Goal: Task Accomplishment & Management: Complete application form

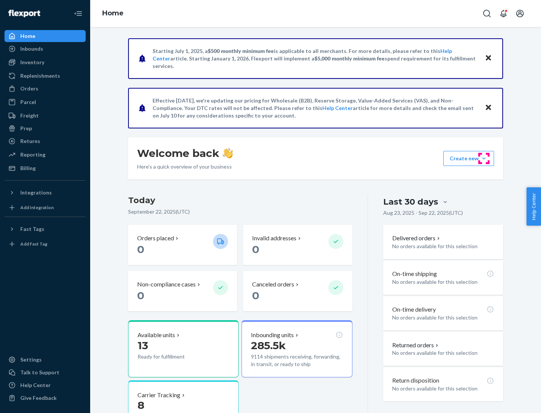
click at [484, 158] on button "Create new Create new inbound Create new order Create new product" at bounding box center [468, 158] width 51 height 15
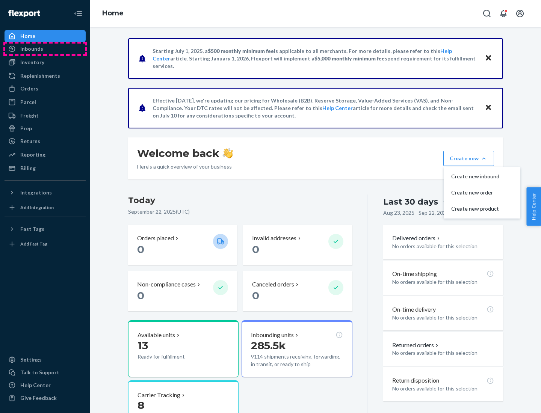
click at [45, 49] on div "Inbounds" at bounding box center [45, 49] width 80 height 11
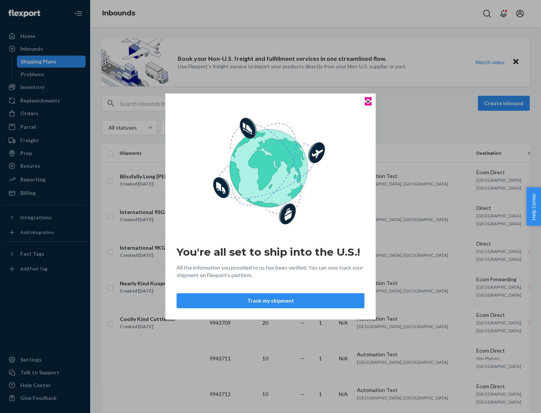
click at [368, 101] on icon "Close" at bounding box center [368, 101] width 3 height 3
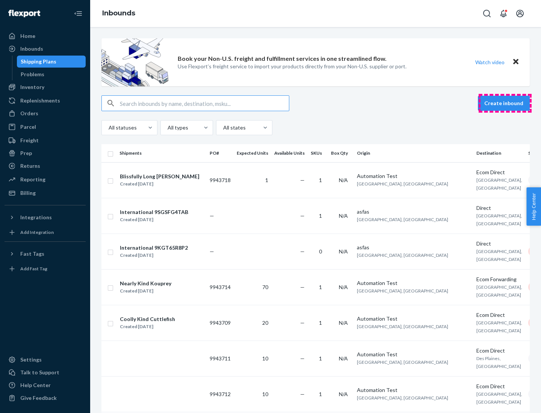
click at [505, 103] on button "Create inbound" at bounding box center [504, 103] width 52 height 15
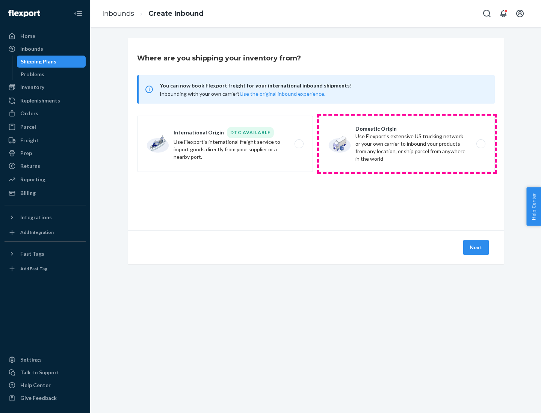
click at [407, 144] on label "Domestic Origin Use Flexport’s extensive US trucking network or your own carrie…" at bounding box center [407, 144] width 176 height 56
click at [480, 144] on input "Domestic Origin Use Flexport’s extensive US trucking network or your own carrie…" at bounding box center [482, 144] width 5 height 5
radio input "true"
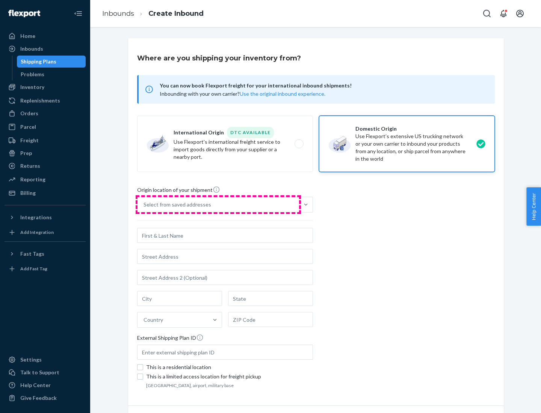
click at [218, 205] on div "Select from saved addresses" at bounding box center [217, 204] width 161 height 15
click at [144, 205] on input "Select from saved addresses" at bounding box center [143, 205] width 1 height 8
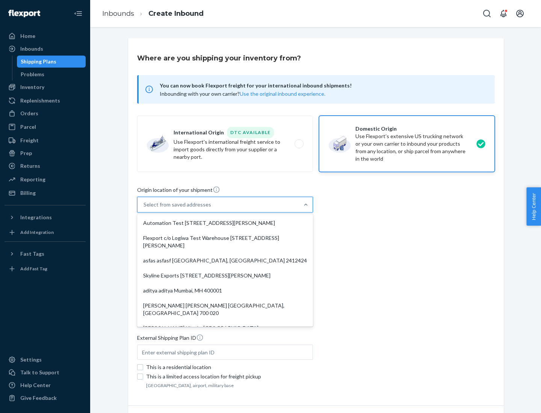
scroll to position [3, 0]
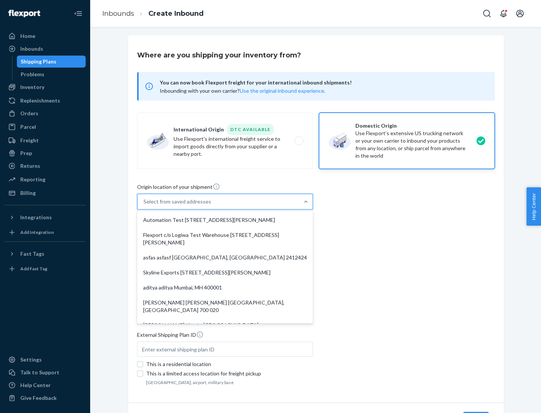
click at [225, 220] on div "Automation Test [STREET_ADDRESS][PERSON_NAME]" at bounding box center [225, 220] width 173 height 15
click at [144, 205] on input "option Automation Test [STREET_ADDRESS][PERSON_NAME]. 9 results available. Use …" at bounding box center [143, 202] width 1 height 8
type input "Automation Test"
type input "9th Floor"
type input "[GEOGRAPHIC_DATA]"
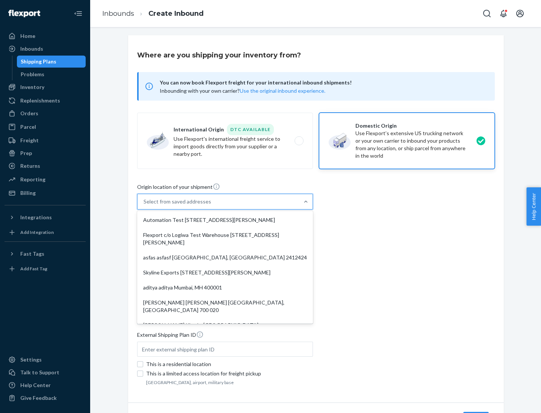
type input "CA"
type input "94104"
type input "[STREET_ADDRESS][PERSON_NAME]"
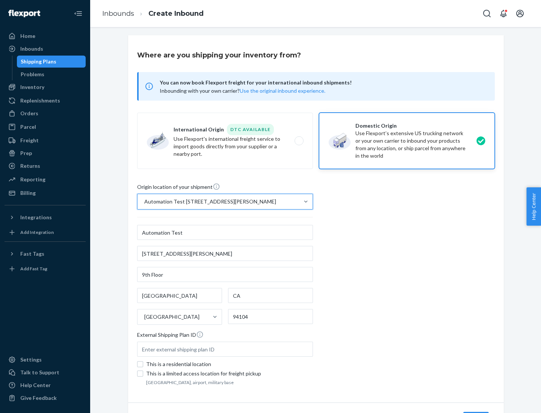
scroll to position [44, 0]
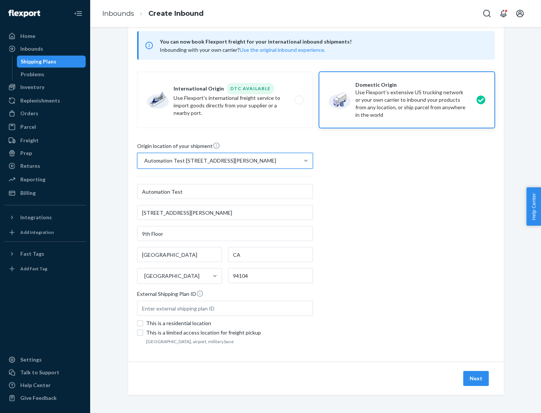
click at [476, 379] on button "Next" at bounding box center [476, 378] width 26 height 15
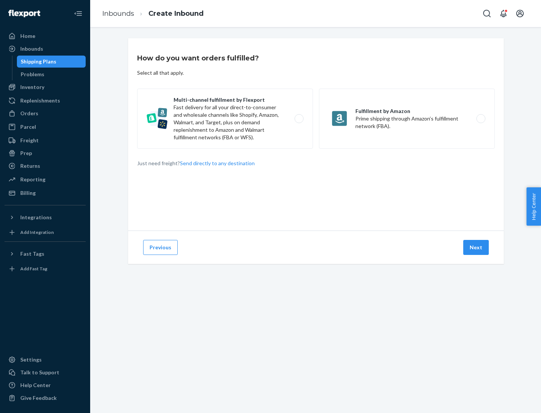
click at [225, 119] on label "Multi-channel fulfillment by Flexport Fast delivery for all your direct-to-cons…" at bounding box center [225, 119] width 176 height 60
click at [299, 119] on input "Multi-channel fulfillment by Flexport Fast delivery for all your direct-to-cons…" at bounding box center [301, 118] width 5 height 5
radio input "true"
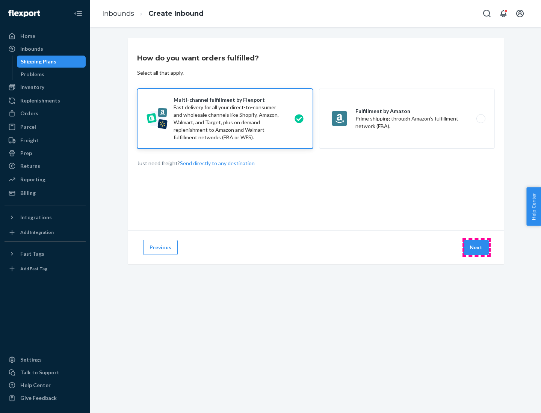
click at [476, 247] on button "Next" at bounding box center [476, 247] width 26 height 15
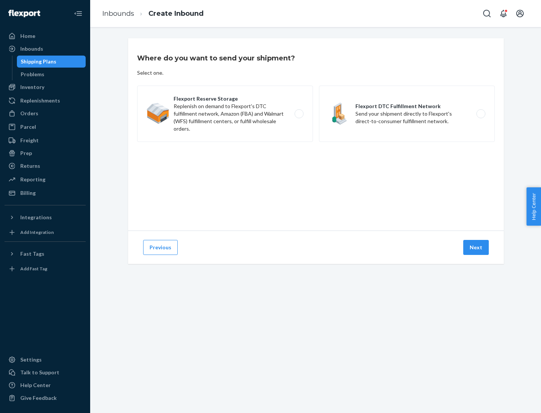
click at [225, 114] on label "Flexport Reserve Storage Replenish on demand to Flexport's DTC fulfillment netw…" at bounding box center [225, 114] width 176 height 56
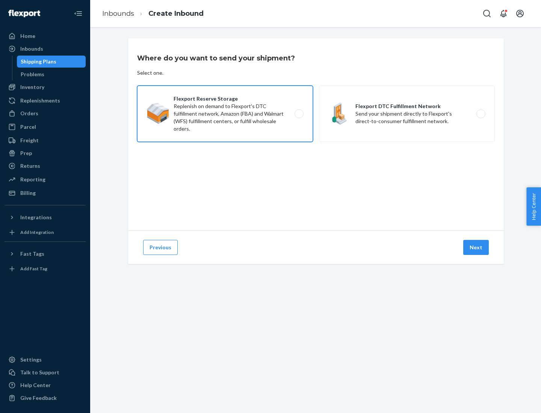
click at [299, 114] on input "Flexport Reserve Storage Replenish on demand to Flexport's DTC fulfillment netw…" at bounding box center [301, 114] width 5 height 5
radio input "true"
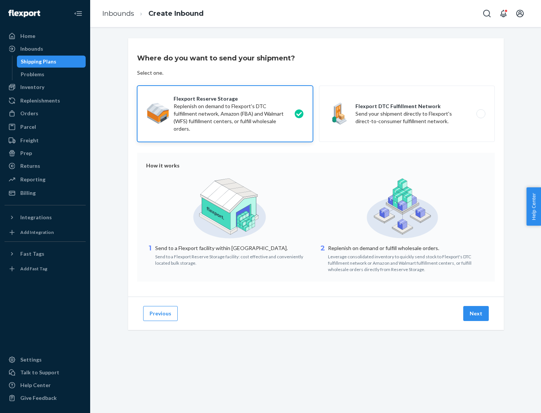
click at [476, 314] on button "Next" at bounding box center [476, 313] width 26 height 15
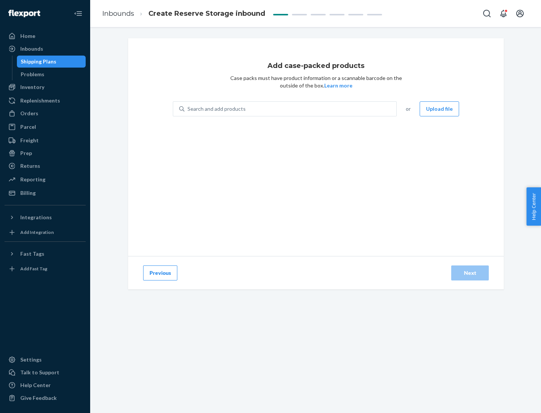
click at [291, 109] on div "Search and add products" at bounding box center [290, 109] width 212 height 14
click at [188, 109] on input "Search and add products" at bounding box center [187, 109] width 1 height 8
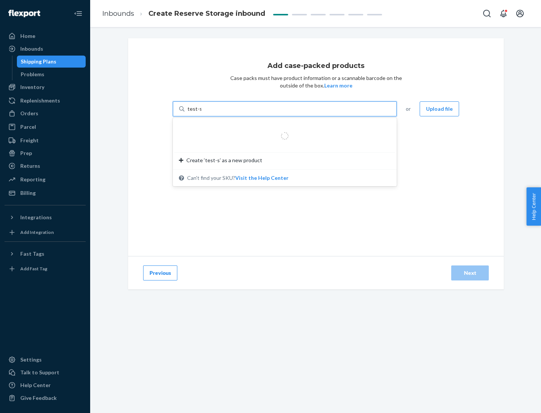
type input "test-syn"
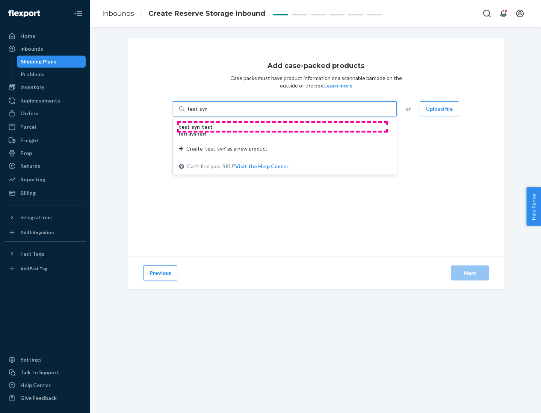
click at [282, 127] on div "test - syn - test" at bounding box center [282, 127] width 206 height 8
click at [207, 113] on input "test-syn" at bounding box center [197, 109] width 20 height 8
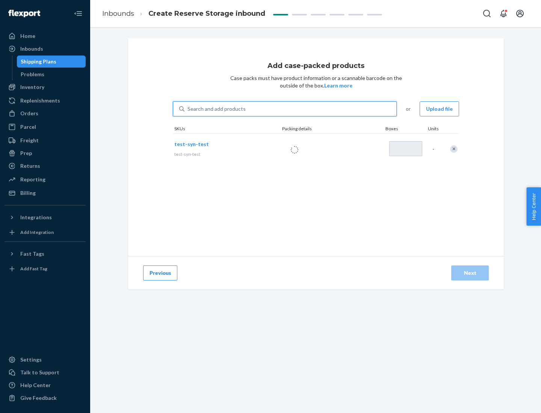
type input "1"
click at [470, 273] on div "Next" at bounding box center [469, 273] width 25 height 8
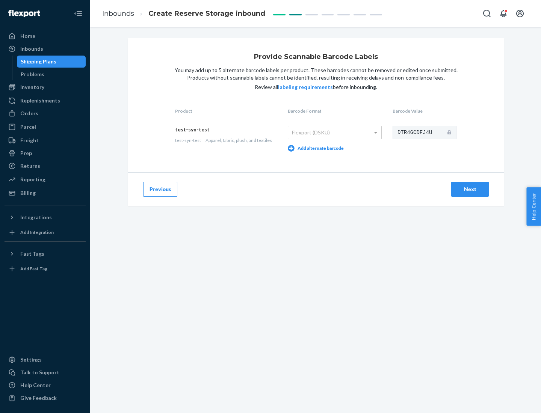
click at [470, 189] on div "Next" at bounding box center [469, 190] width 25 height 8
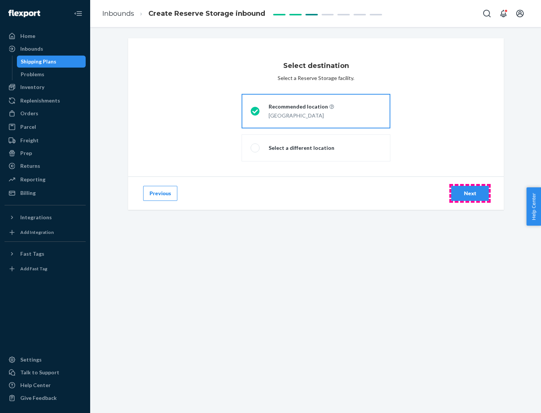
click at [470, 193] on div "Next" at bounding box center [469, 194] width 25 height 8
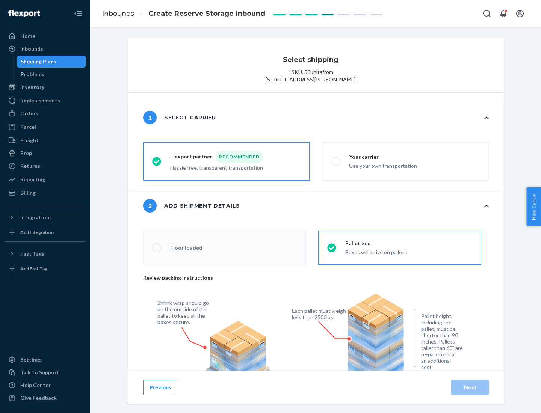
radio input "false"
type input "1"
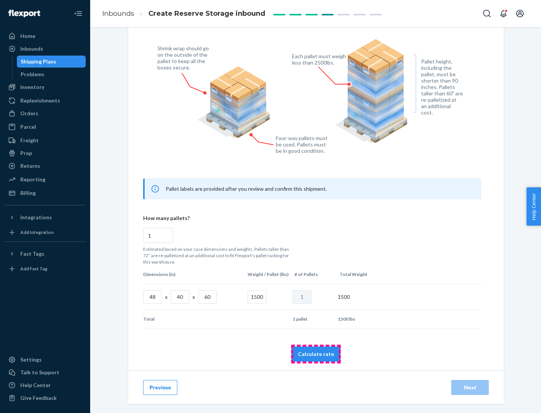
click at [316, 354] on button "Calculate rate" at bounding box center [315, 354] width 49 height 15
radio input "false"
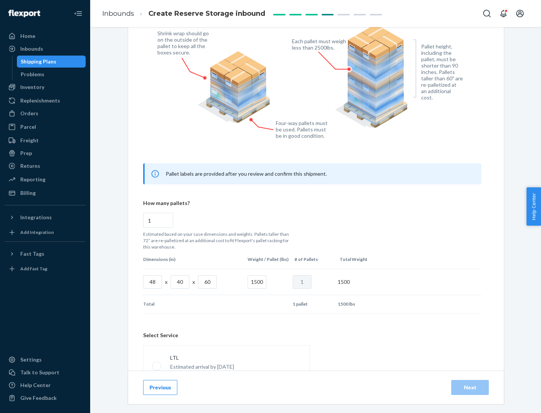
scroll to position [332, 0]
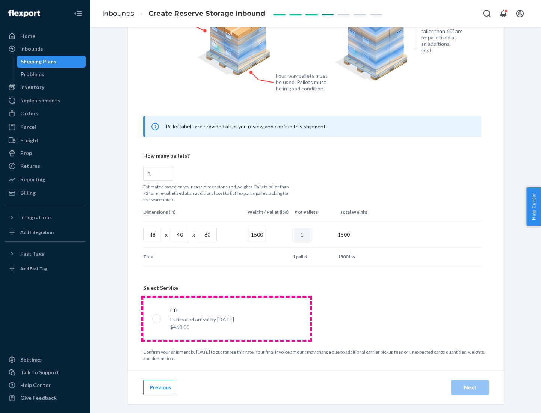
click at [226, 318] on p "Estimated arrival by [DATE]" at bounding box center [202, 320] width 64 height 8
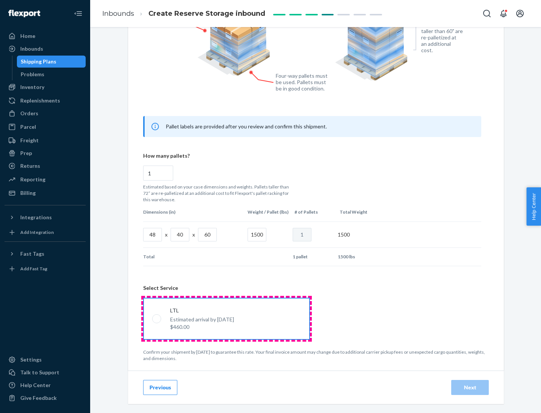
click at [157, 318] on input "LTL Estimated arrival by [DATE] $460.00" at bounding box center [154, 318] width 5 height 5
radio input "true"
radio input "false"
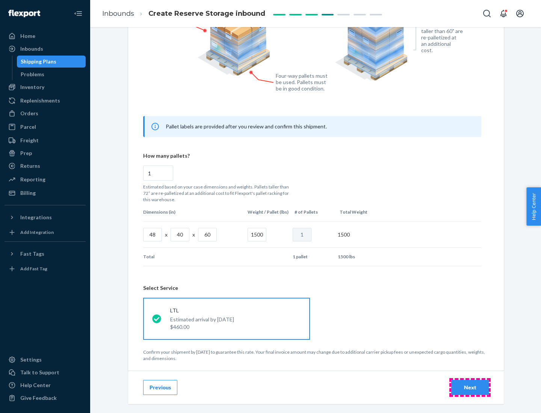
click at [470, 387] on div "Next" at bounding box center [469, 388] width 25 height 8
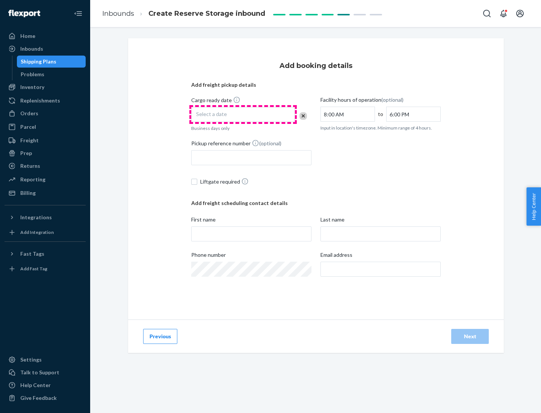
click at [243, 115] on div "Select a date" at bounding box center [243, 114] width 104 height 15
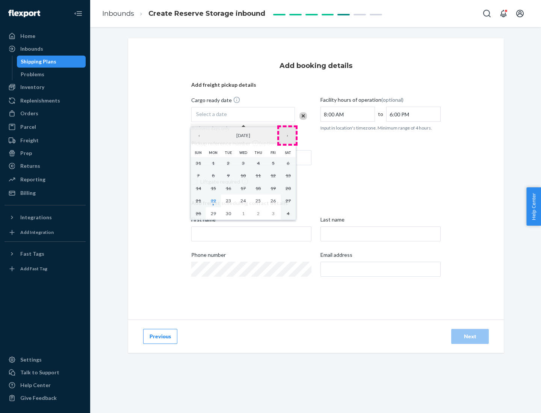
click at [287, 136] on button "›" at bounding box center [287, 135] width 17 height 17
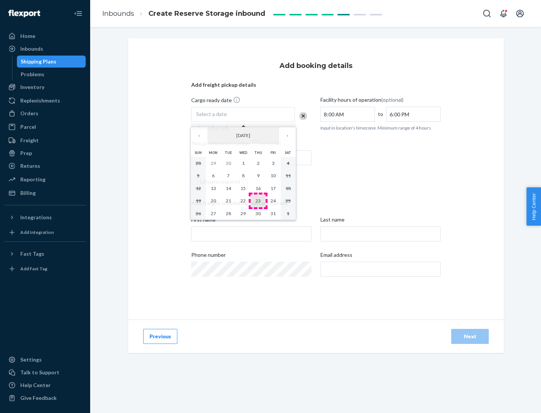
click at [258, 201] on abbr "23" at bounding box center [257, 201] width 5 height 6
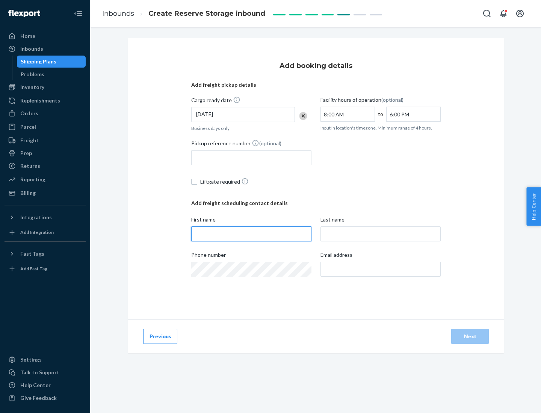
click at [251, 234] on input "First name" at bounding box center [251, 233] width 120 height 15
type input "[PERSON_NAME]"
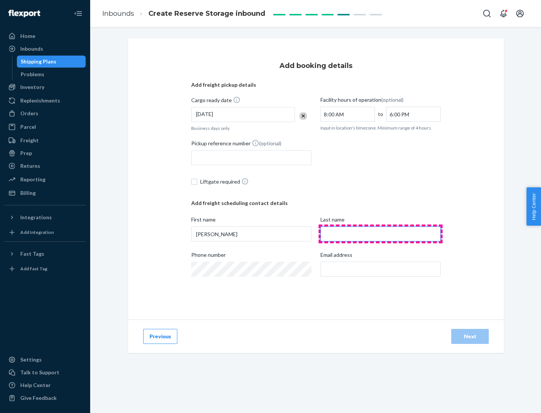
click at [380, 234] on input "Last name" at bounding box center [380, 233] width 120 height 15
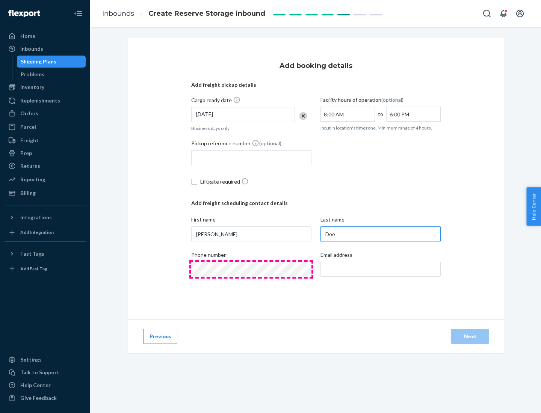
type input "Doe"
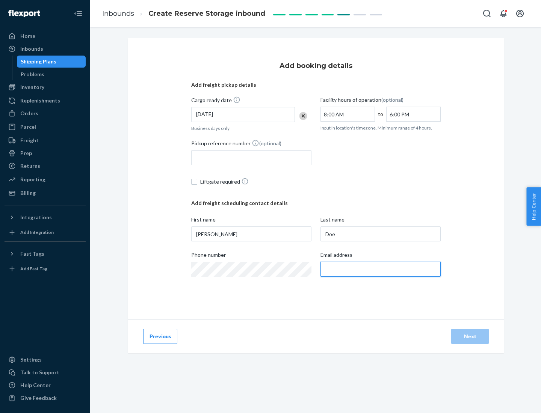
click at [380, 269] on input "Email address" at bounding box center [380, 269] width 120 height 15
type input "[EMAIL_ADDRESS][DOMAIN_NAME]"
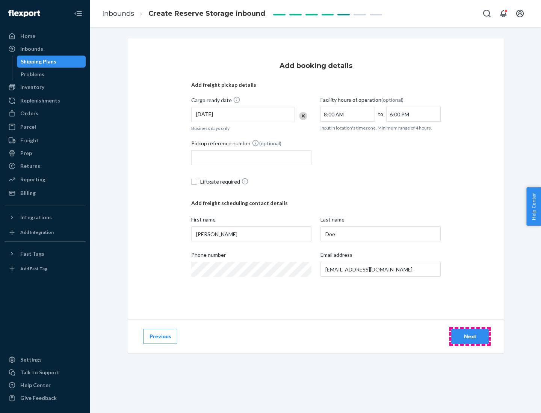
click at [470, 337] on div "Next" at bounding box center [469, 337] width 25 height 8
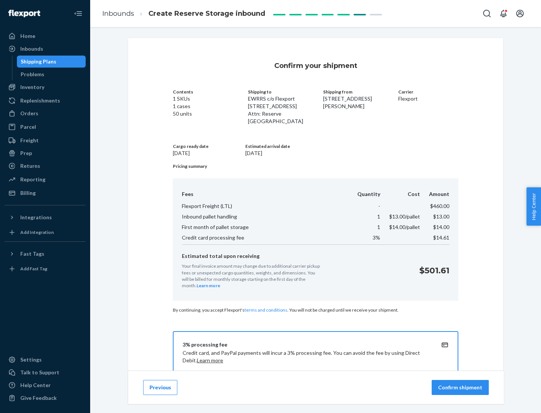
scroll to position [108, 0]
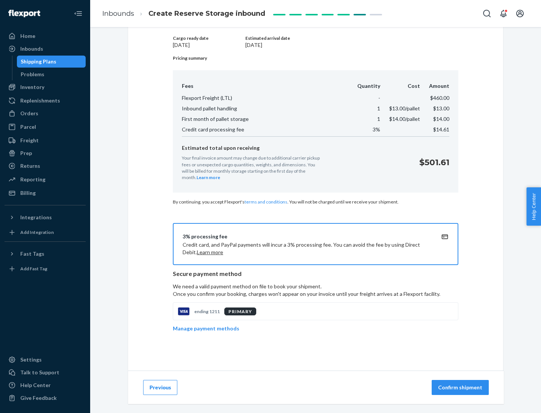
click at [461, 388] on p "Confirm shipment" at bounding box center [460, 388] width 44 height 8
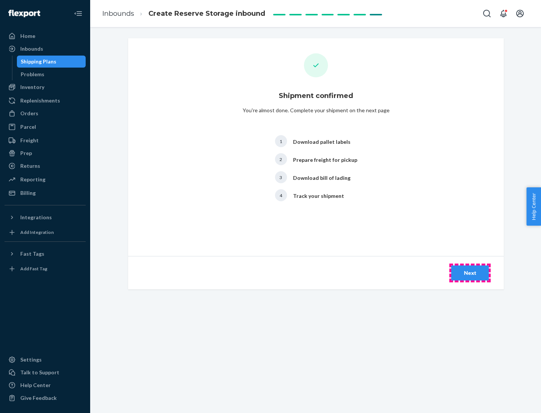
click at [470, 273] on div "Next" at bounding box center [469, 273] width 25 height 8
